Goal: Navigation & Orientation: Find specific page/section

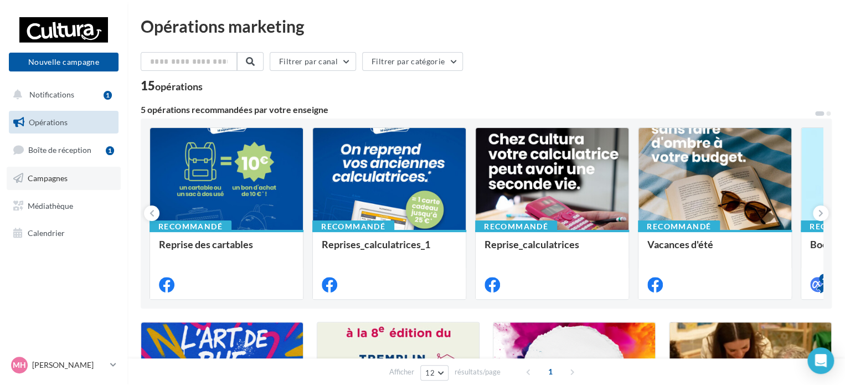
click at [61, 181] on span "Campagnes" at bounding box center [48, 177] width 40 height 9
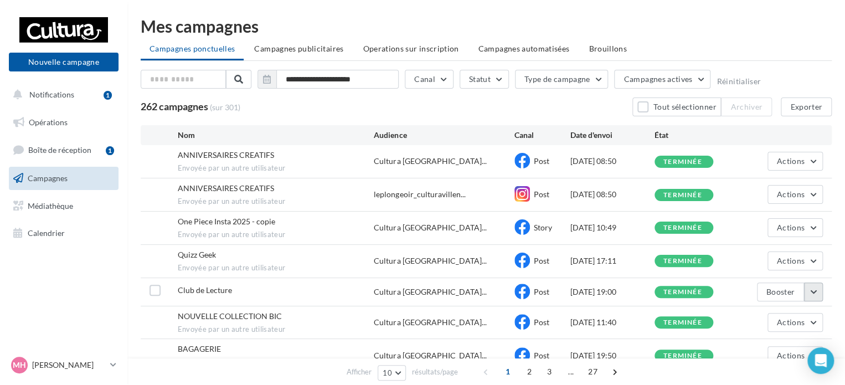
click at [817, 291] on button "button" at bounding box center [813, 291] width 19 height 19
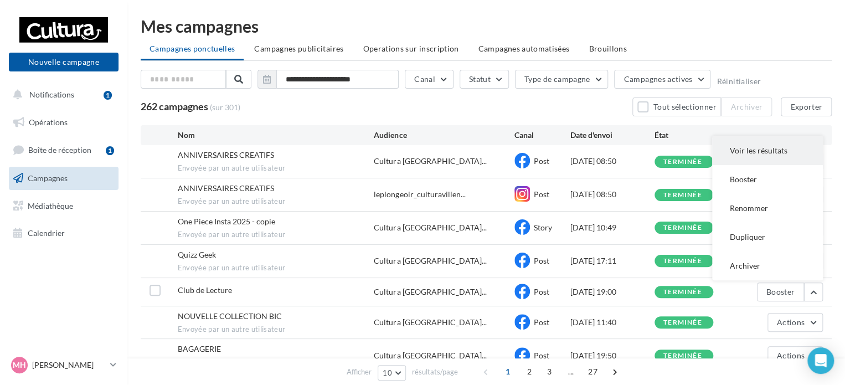
click at [766, 155] on button "Voir les résultats" at bounding box center [767, 150] width 111 height 29
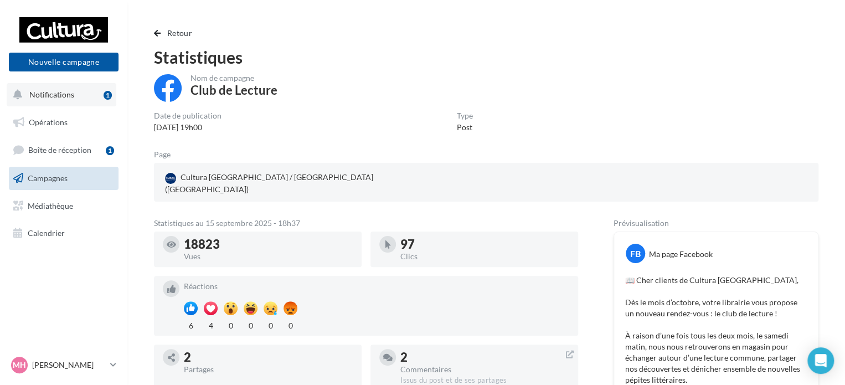
click at [102, 86] on button "Notifications 1" at bounding box center [62, 94] width 110 height 23
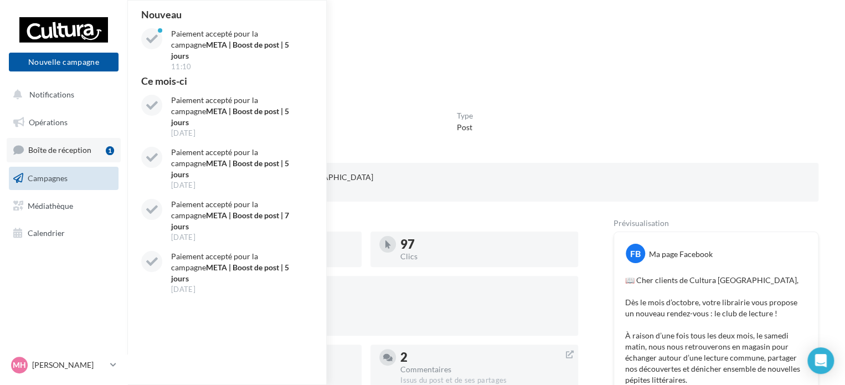
click at [52, 149] on span "Boîte de réception" at bounding box center [59, 149] width 63 height 9
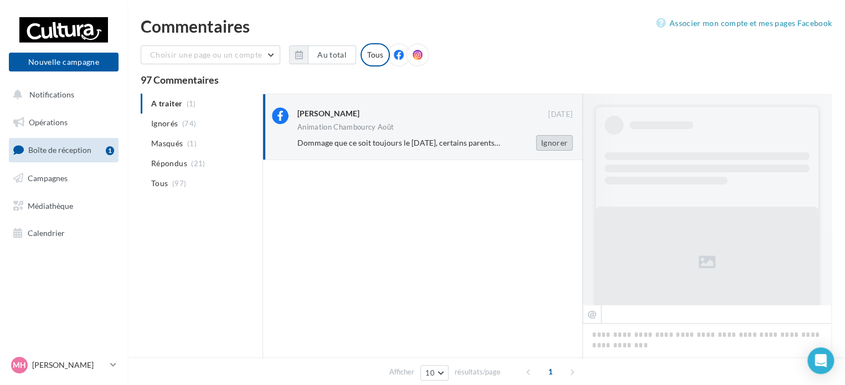
click at [548, 145] on button "Ignorer" at bounding box center [554, 143] width 37 height 16
